Goal: Complete application form: Complete application form

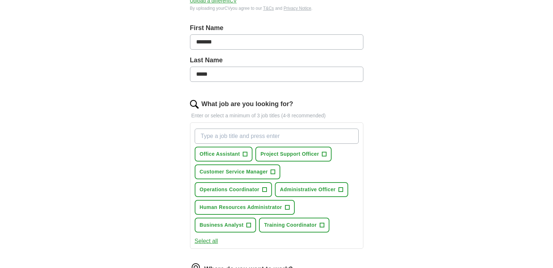
scroll to position [192, 0]
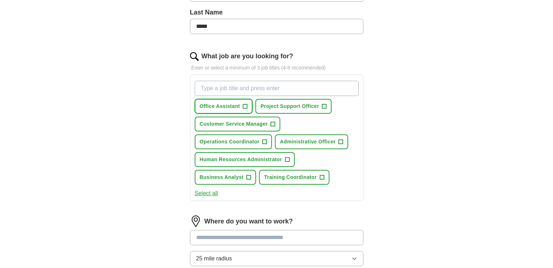
click at [245, 108] on span "+" at bounding box center [245, 106] width 4 height 6
click at [340, 140] on span "+" at bounding box center [341, 142] width 4 height 6
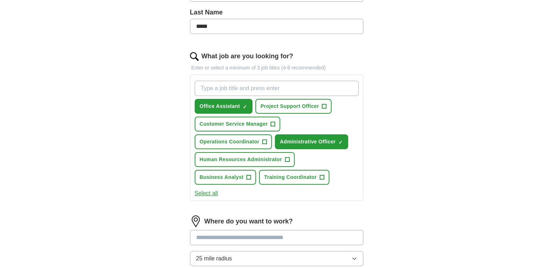
click at [304, 84] on input "What job are you looking for?" at bounding box center [277, 88] width 164 height 15
type input "a"
type input "Business support"
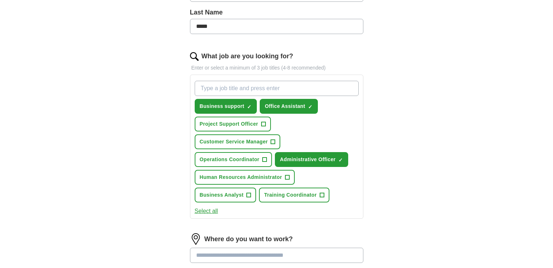
click at [304, 84] on input "What job are you looking for?" at bounding box center [277, 88] width 164 height 15
type input "Administrative assistant"
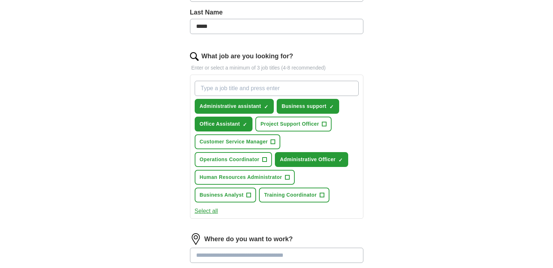
click at [261, 88] on input "What job are you looking for?" at bounding box center [277, 88] width 164 height 15
type input "data entry clerk"
type input "#"
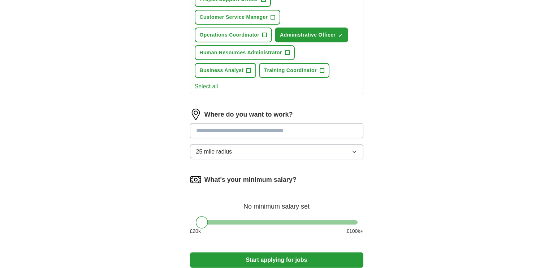
scroll to position [346, 0]
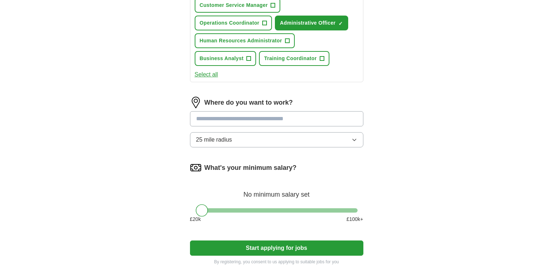
click at [227, 137] on span "25 mile radius" at bounding box center [214, 139] width 36 height 9
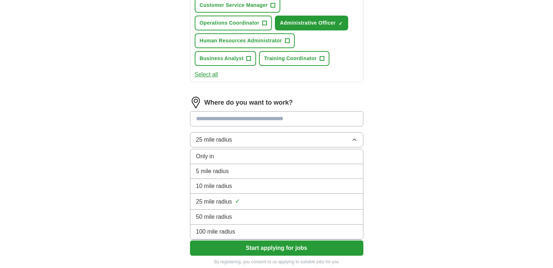
click at [230, 182] on span "10 mile radius" at bounding box center [214, 185] width 36 height 9
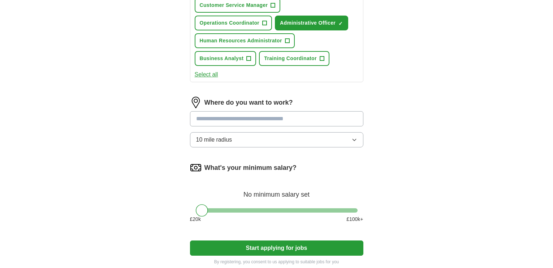
click at [234, 119] on input at bounding box center [277, 118] width 174 height 15
type input "*******"
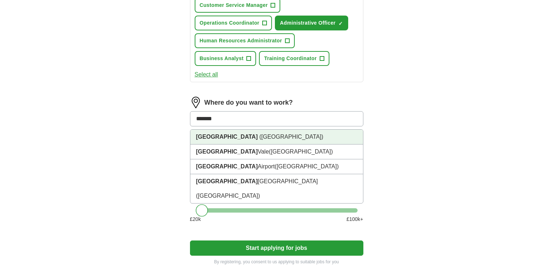
click at [260, 133] on span "([GEOGRAPHIC_DATA])" at bounding box center [292, 136] width 64 height 6
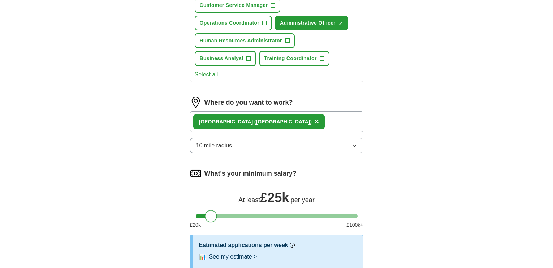
drag, startPoint x: 202, startPoint y: 218, endPoint x: 210, endPoint y: 218, distance: 8.3
click at [210, 218] on div at bounding box center [211, 216] width 12 height 12
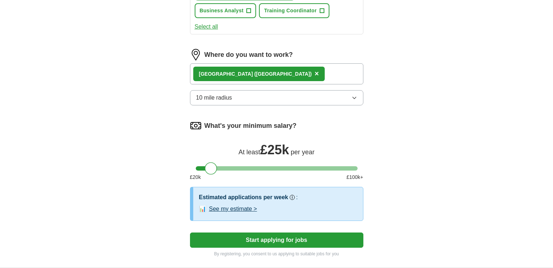
scroll to position [411, 0]
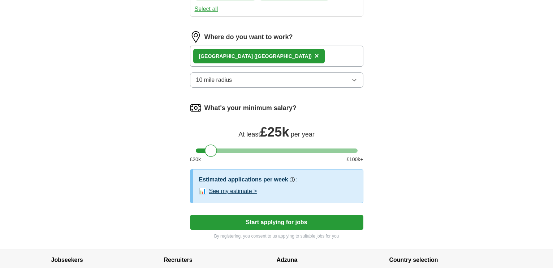
click at [291, 217] on button "Start applying for jobs" at bounding box center [277, 221] width 174 height 15
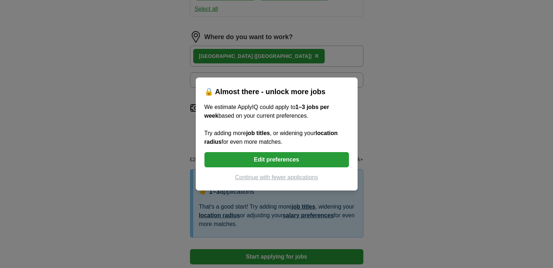
click at [306, 176] on button "Continue with fewer applications" at bounding box center [277, 177] width 145 height 9
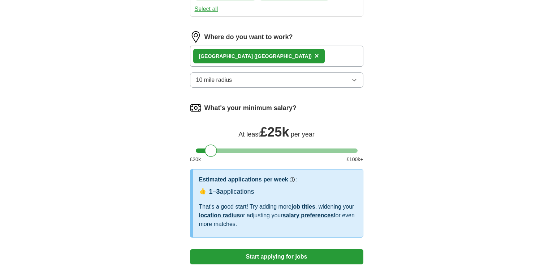
select select "**"
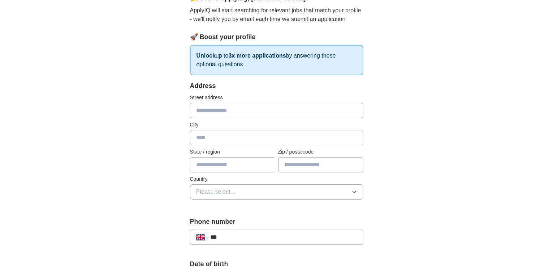
scroll to position [60, 0]
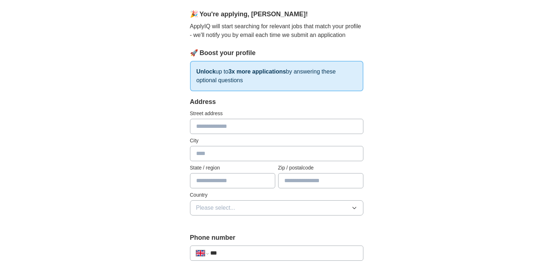
click at [223, 125] on input "text" at bounding box center [277, 126] width 174 height 15
type input "**********"
type input "*******"
type input "******"
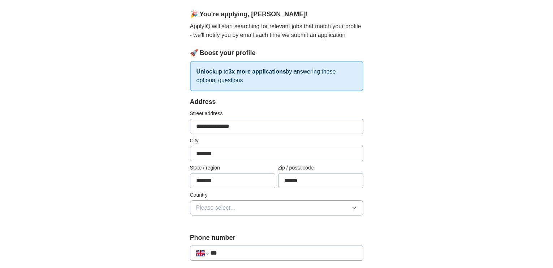
click at [241, 204] on button "Please select..." at bounding box center [277, 207] width 174 height 15
click at [233, 226] on span "[GEOGRAPHIC_DATA]" at bounding box center [226, 224] width 60 height 9
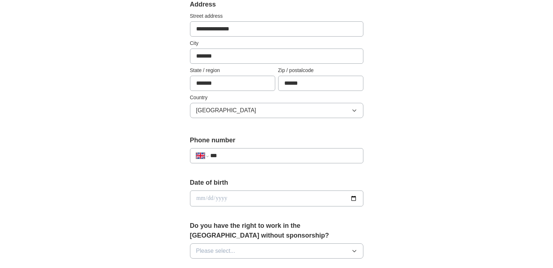
scroll to position [163, 0]
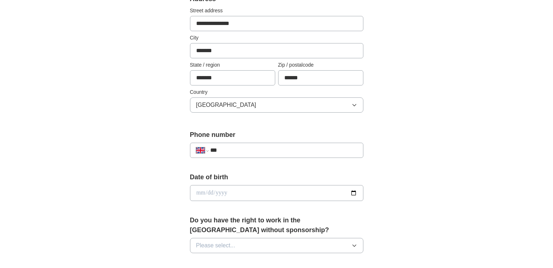
click at [324, 149] on input "***" at bounding box center [283, 150] width 147 height 9
type input "**********"
click at [273, 195] on input "date" at bounding box center [277, 193] width 174 height 16
type input "**********"
click at [424, 171] on div "**********" at bounding box center [277, 183] width 463 height 649
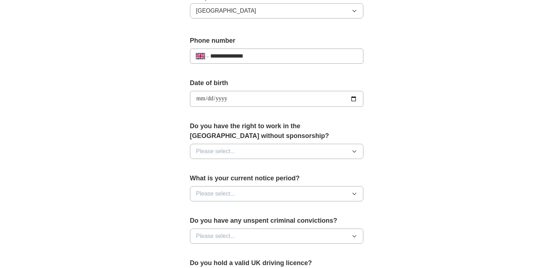
scroll to position [289, 0]
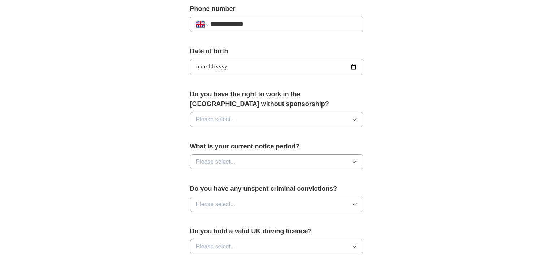
click at [265, 119] on button "Please select..." at bounding box center [277, 119] width 174 height 15
click at [225, 137] on div "Yes" at bounding box center [276, 136] width 161 height 9
click at [264, 166] on button "Please select..." at bounding box center [277, 161] width 174 height 15
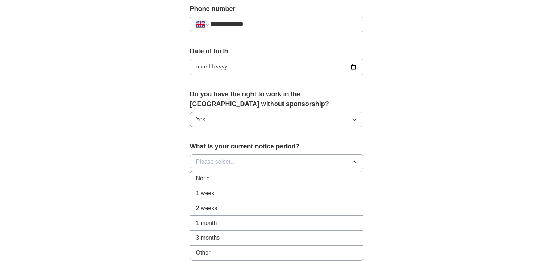
click at [253, 177] on div "None" at bounding box center [276, 178] width 161 height 9
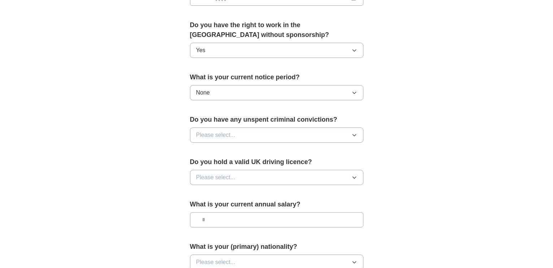
scroll to position [359, 0]
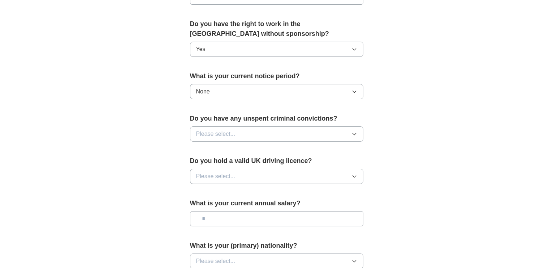
click at [275, 134] on button "Please select..." at bounding box center [277, 133] width 174 height 15
click at [231, 166] on div "No" at bounding box center [276, 165] width 161 height 9
click at [262, 174] on button "Please select..." at bounding box center [277, 175] width 174 height 15
click at [223, 208] on div "No" at bounding box center [276, 207] width 161 height 9
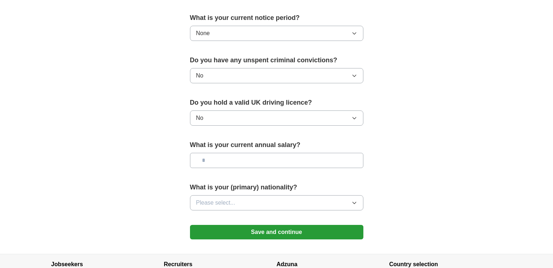
scroll to position [424, 0]
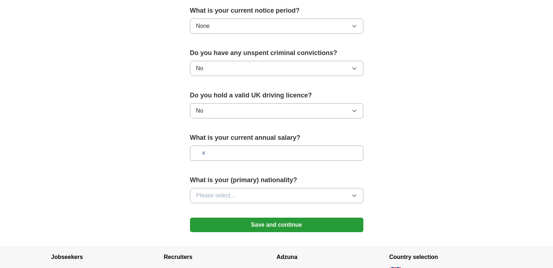
click at [241, 154] on input "text" at bounding box center [277, 152] width 174 height 15
type input "*******"
click at [270, 195] on button "Please select..." at bounding box center [277, 195] width 174 height 15
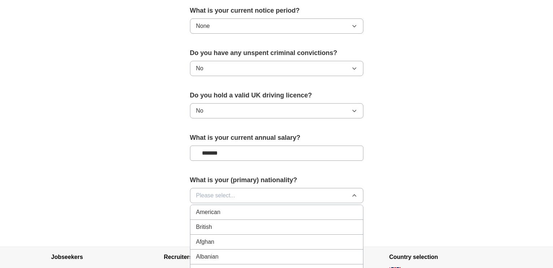
click at [238, 228] on div "British" at bounding box center [276, 226] width 161 height 9
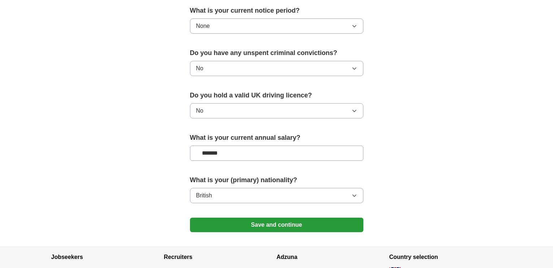
click at [302, 222] on button "Save and continue" at bounding box center [277, 224] width 174 height 14
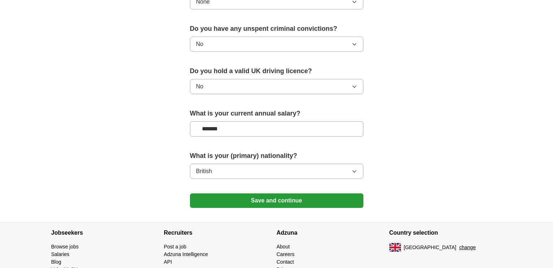
scroll to position [461, 0]
